Goal: Register for event/course

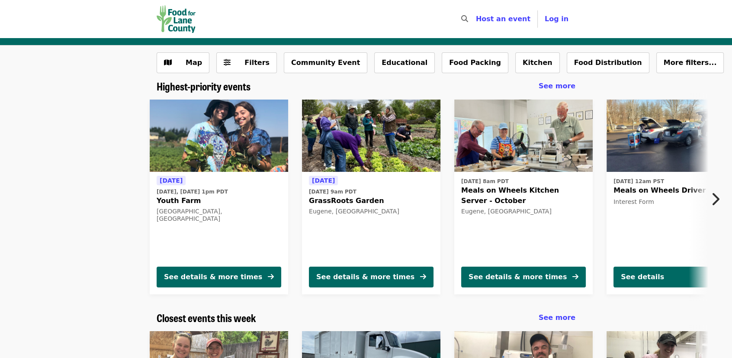
click at [222, 248] on div "[DATE] [DATE], [DATE] 1pm [GEOGRAPHIC_DATA], [GEOGRAPHIC_DATA]" at bounding box center [219, 217] width 125 height 84
click at [366, 132] on img at bounding box center [371, 135] width 138 height 73
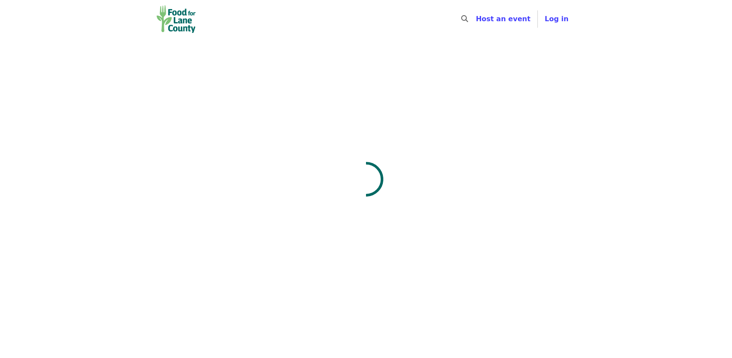
click at [366, 132] on div at bounding box center [366, 227] width 732 height 358
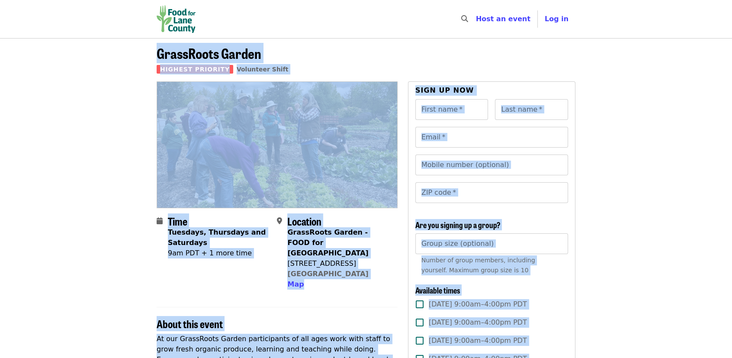
click at [270, 279] on section "Time Tuesdays, Thursdays and Saturdays 9am PDT + 1 more time Location GrassRoot…" at bounding box center [277, 256] width 241 height 82
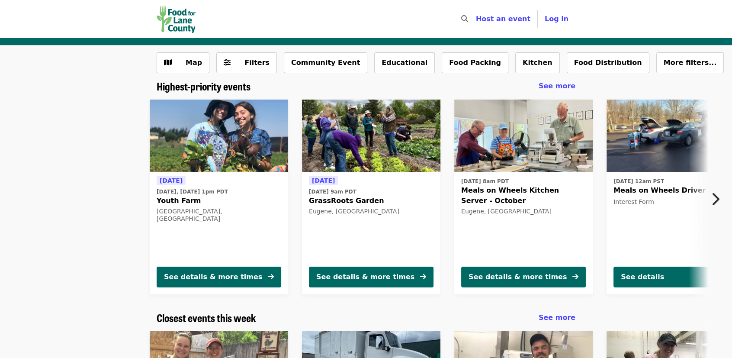
click at [112, 185] on div "[DATE] [DATE], [DATE] 1pm PDT Youth Farm [GEOGRAPHIC_DATA], [GEOGRAPHIC_DATA] S…" at bounding box center [363, 197] width 732 height 208
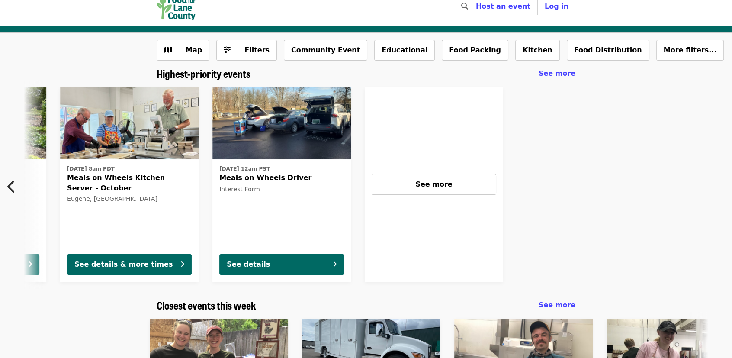
scroll to position [0, 394]
click at [457, 177] on button "See more" at bounding box center [433, 184] width 125 height 21
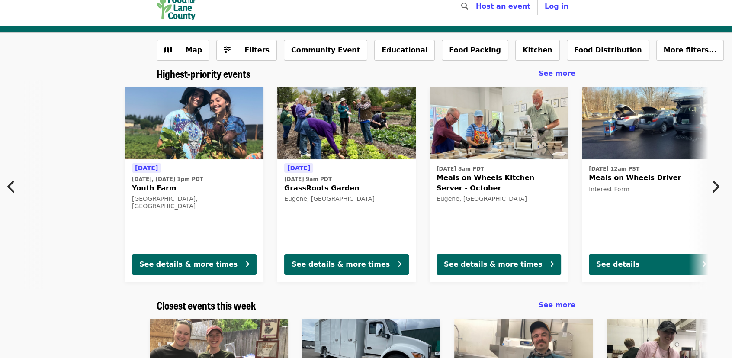
scroll to position [0, 0]
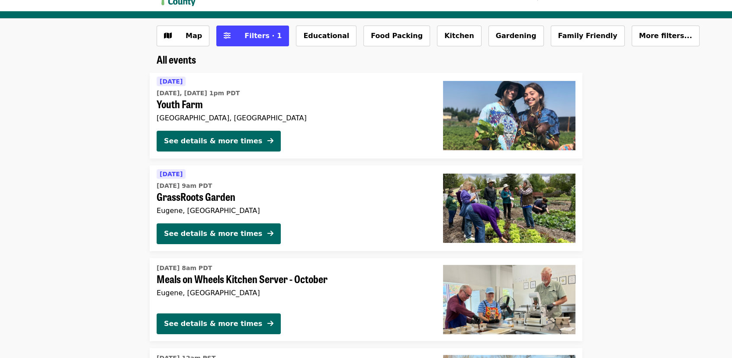
scroll to position [24, 0]
